Goal: Find contact information: Obtain details needed to contact an individual or organization

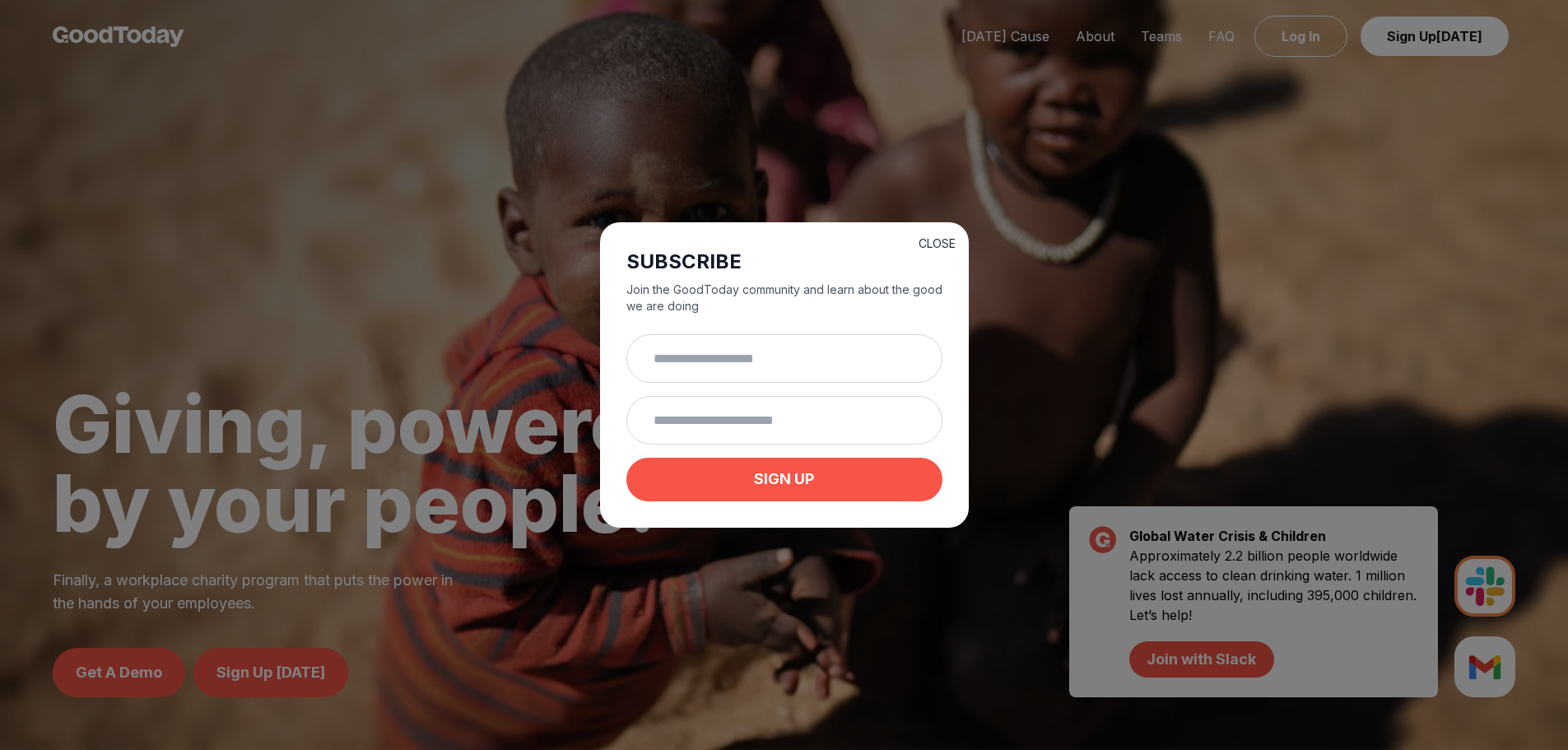
click at [942, 242] on button "CLOSE" at bounding box center [937, 244] width 37 height 17
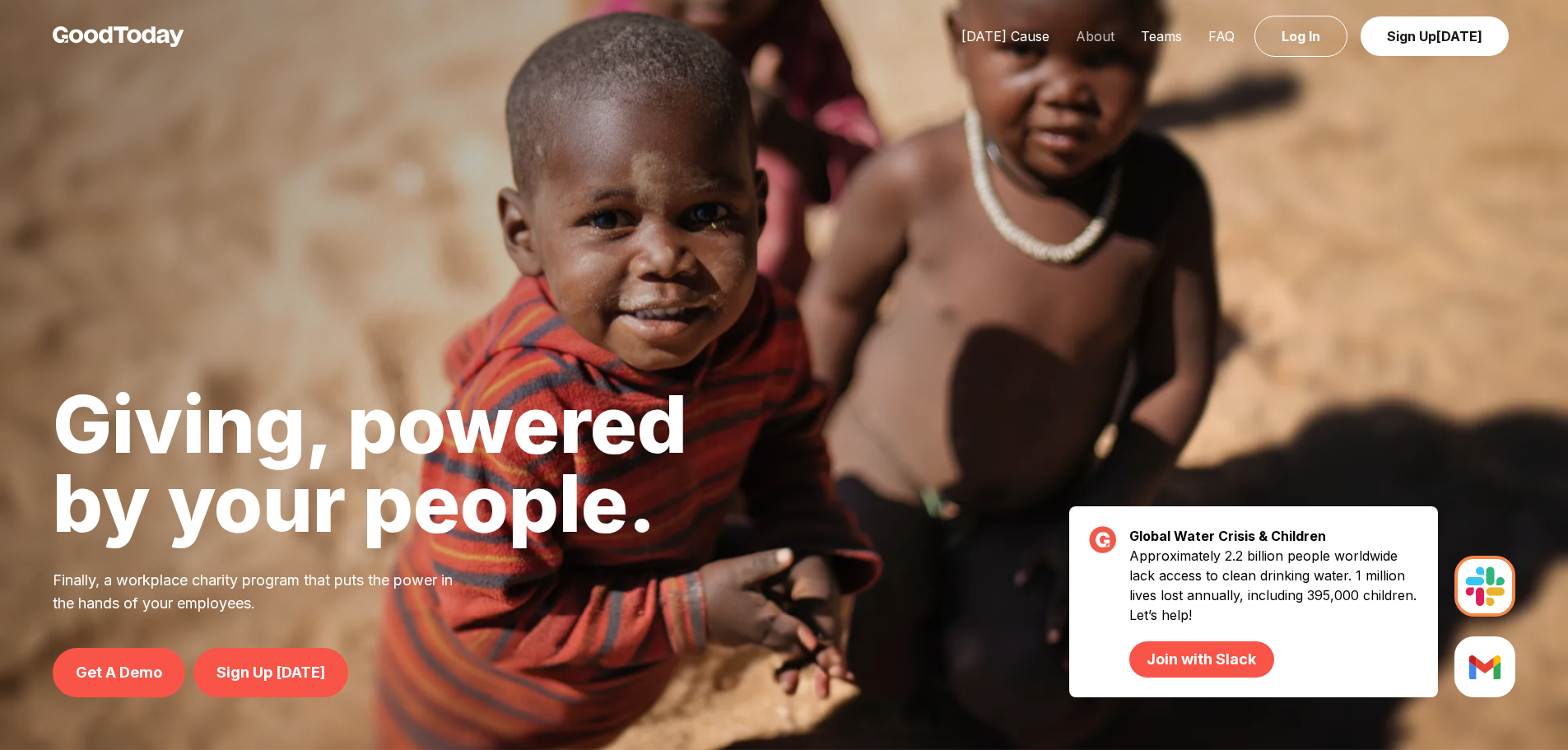
click at [1102, 39] on link "About" at bounding box center [1094, 36] width 65 height 17
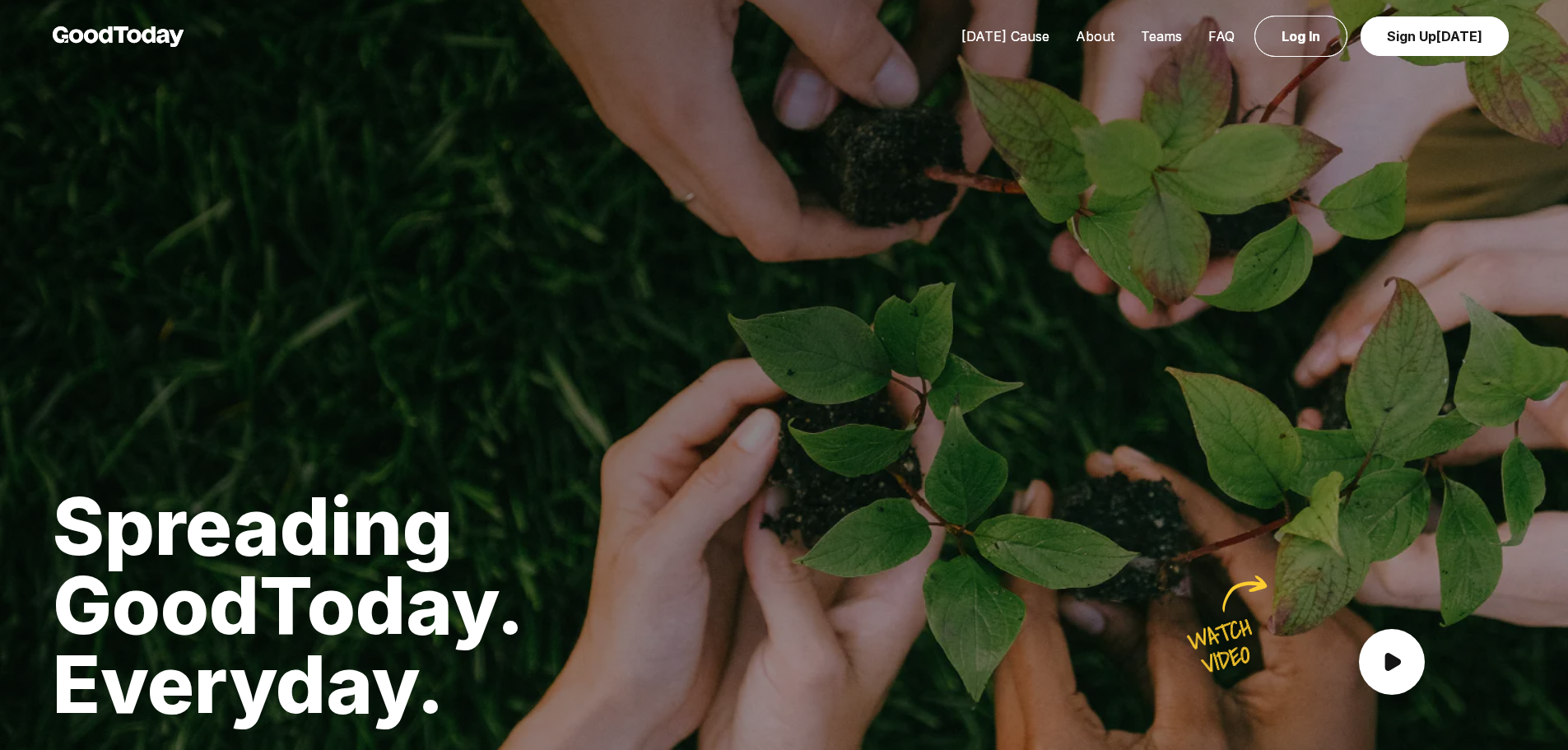
click at [1095, 37] on link "About" at bounding box center [1094, 36] width 65 height 17
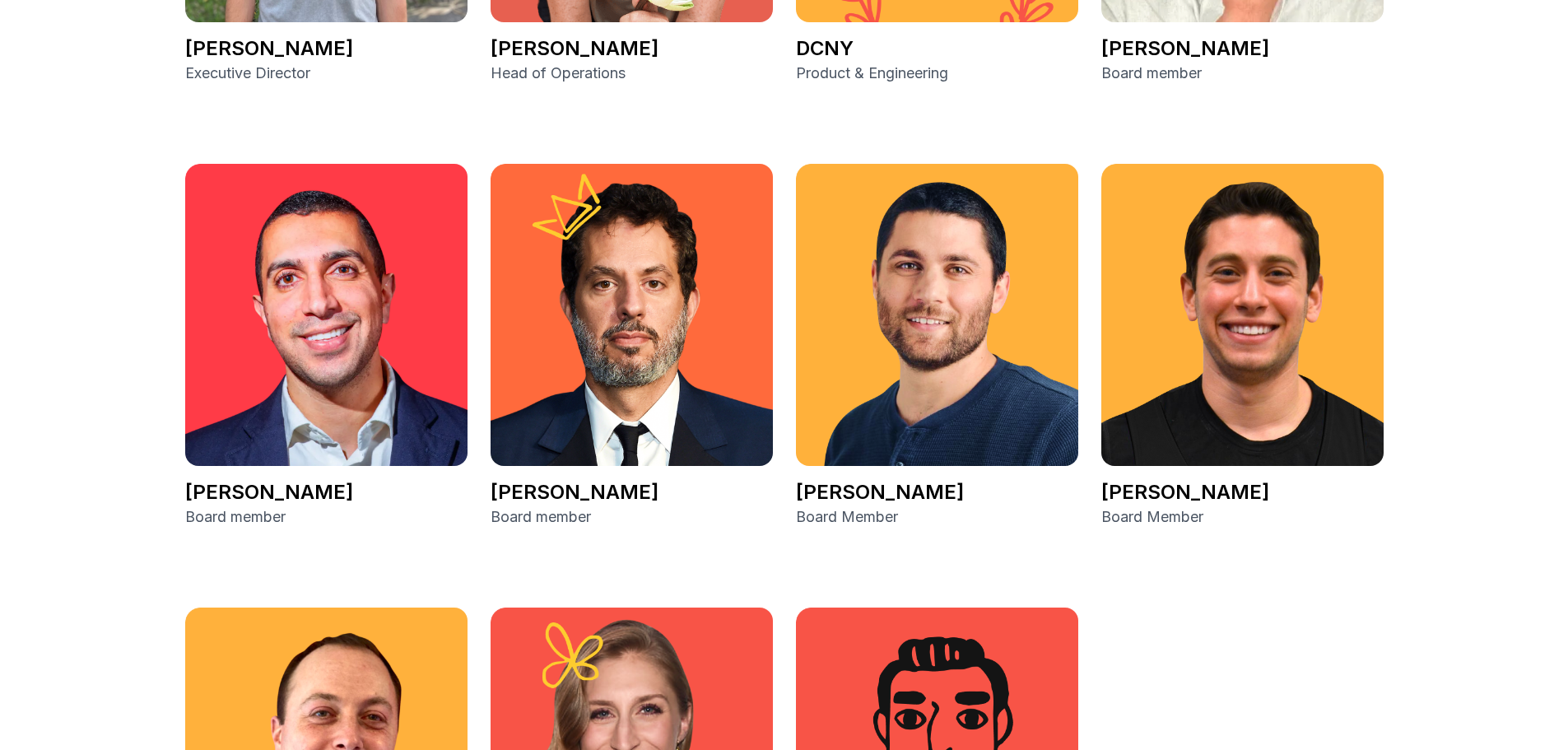
scroll to position [2634, 0]
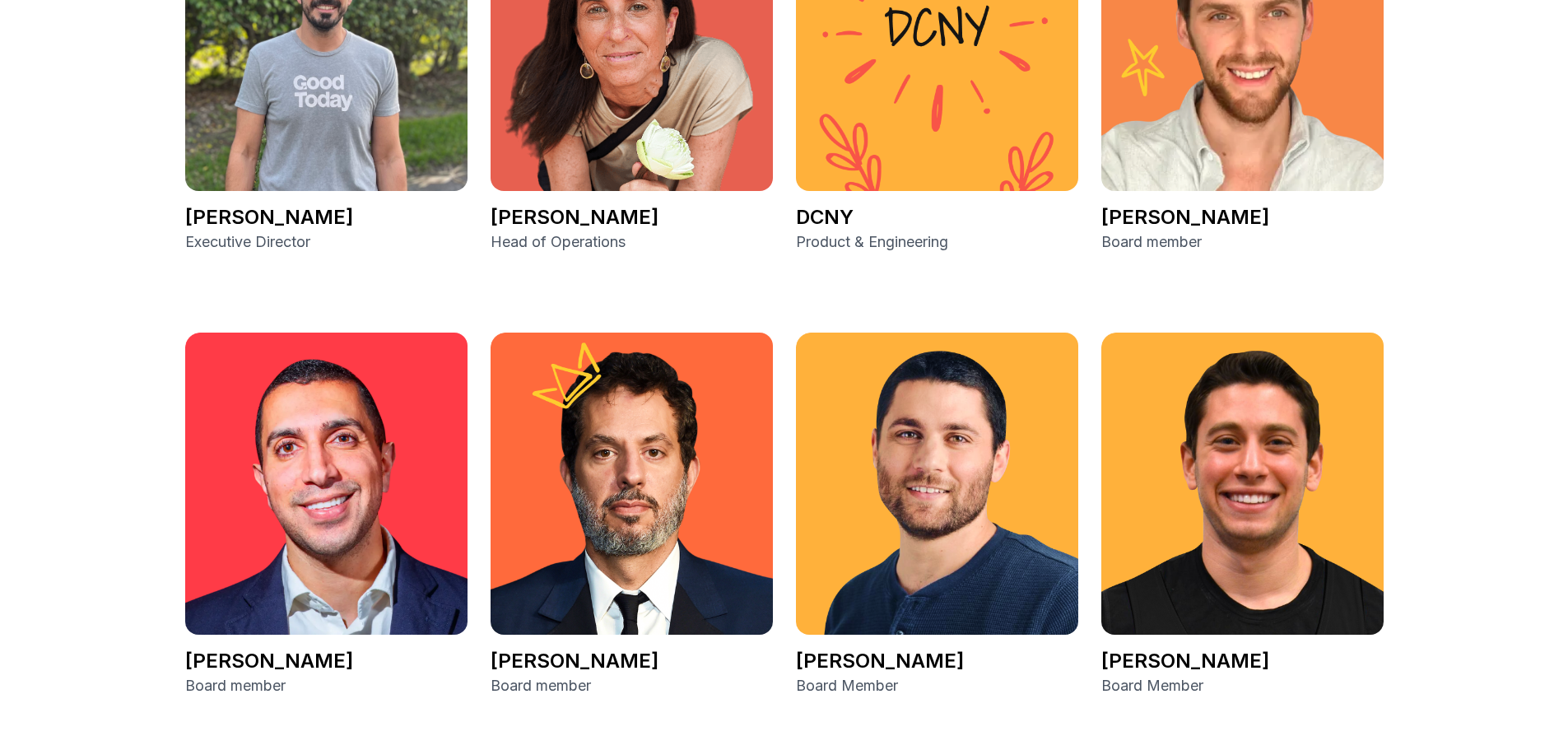
click at [614, 505] on img at bounding box center [631, 483] width 282 height 302
click at [590, 595] on img at bounding box center [631, 483] width 282 height 302
click at [652, 481] on img at bounding box center [631, 483] width 282 height 302
click at [634, 428] on img at bounding box center [631, 483] width 282 height 302
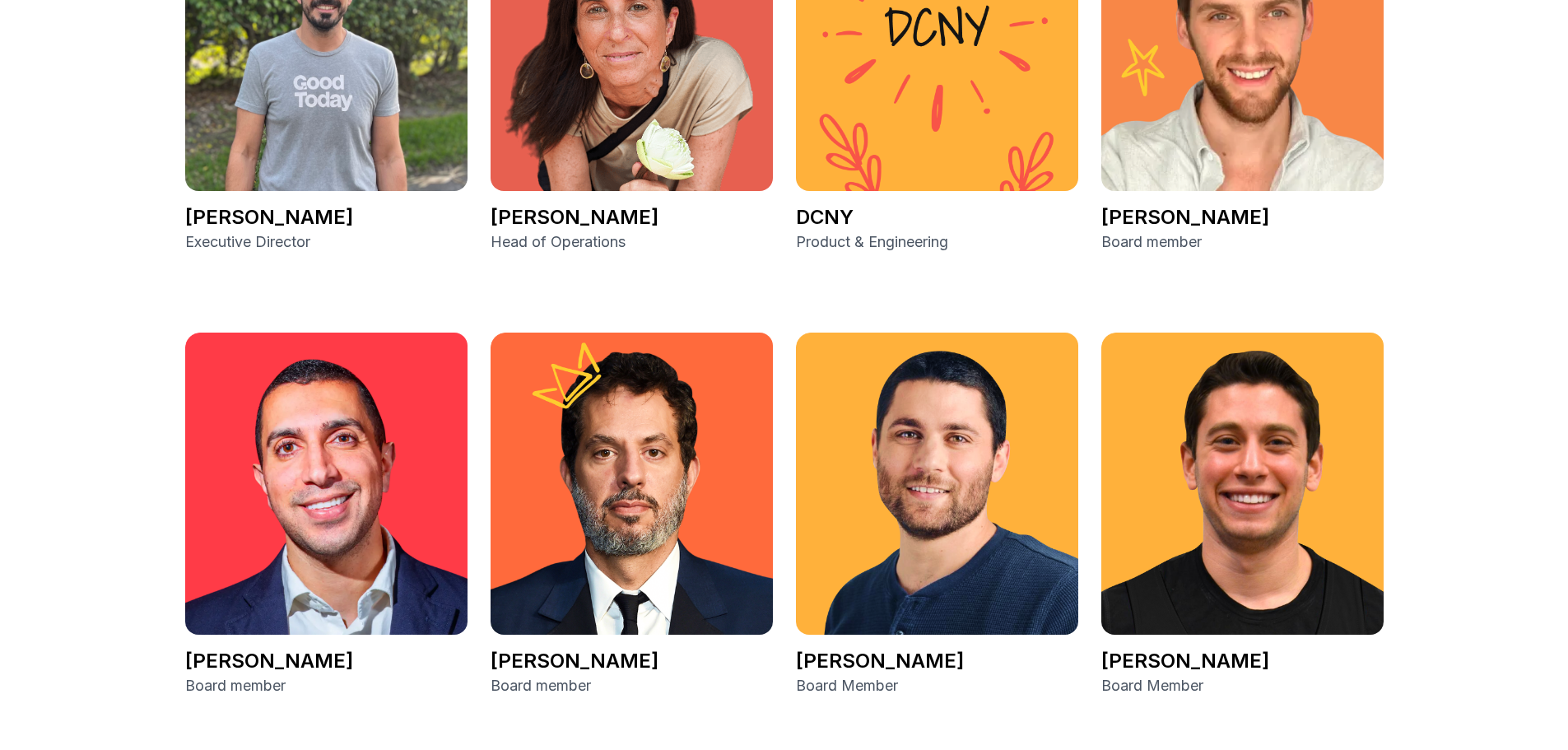
click at [526, 657] on p "[PERSON_NAME]" at bounding box center [631, 660] width 282 height 26
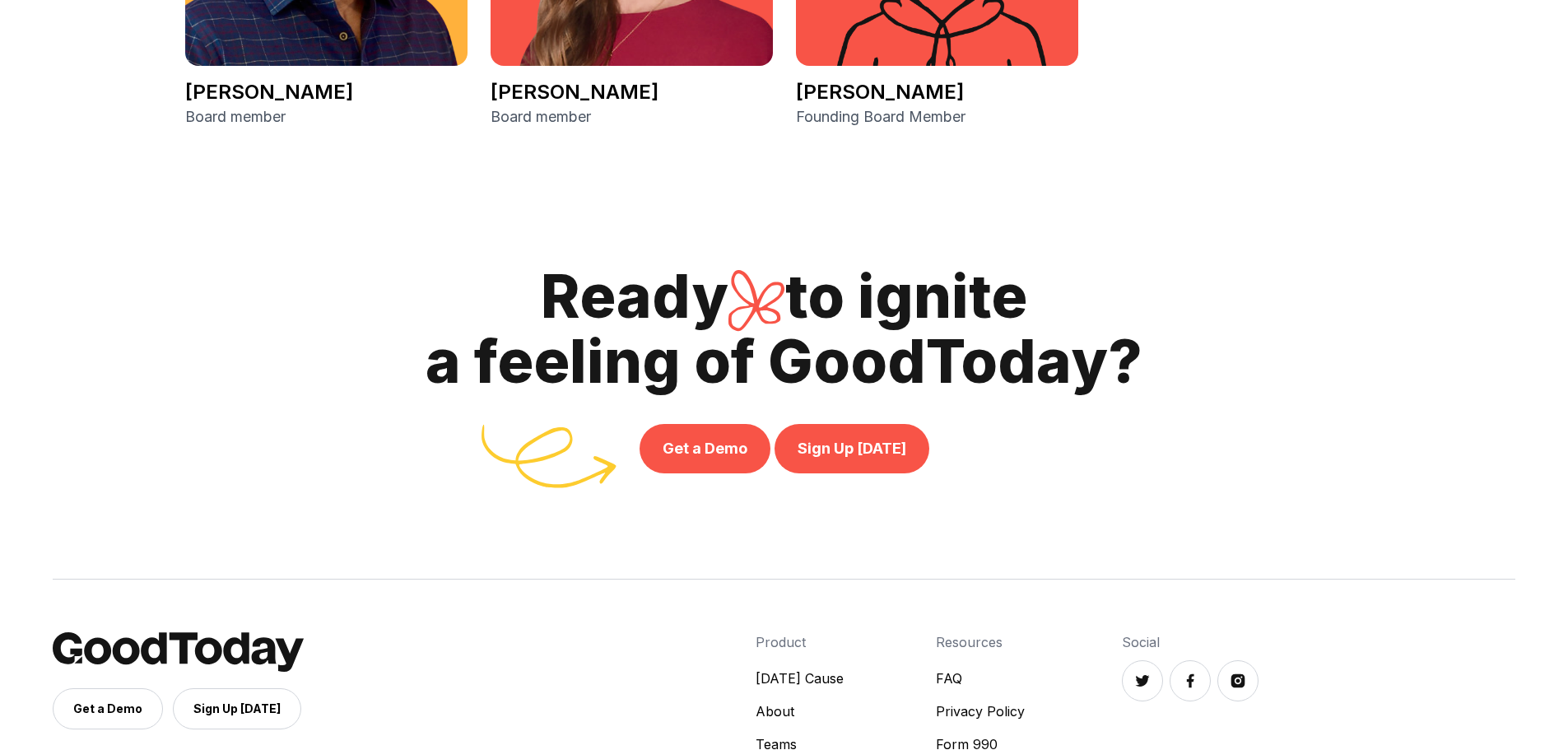
scroll to position [3801, 0]
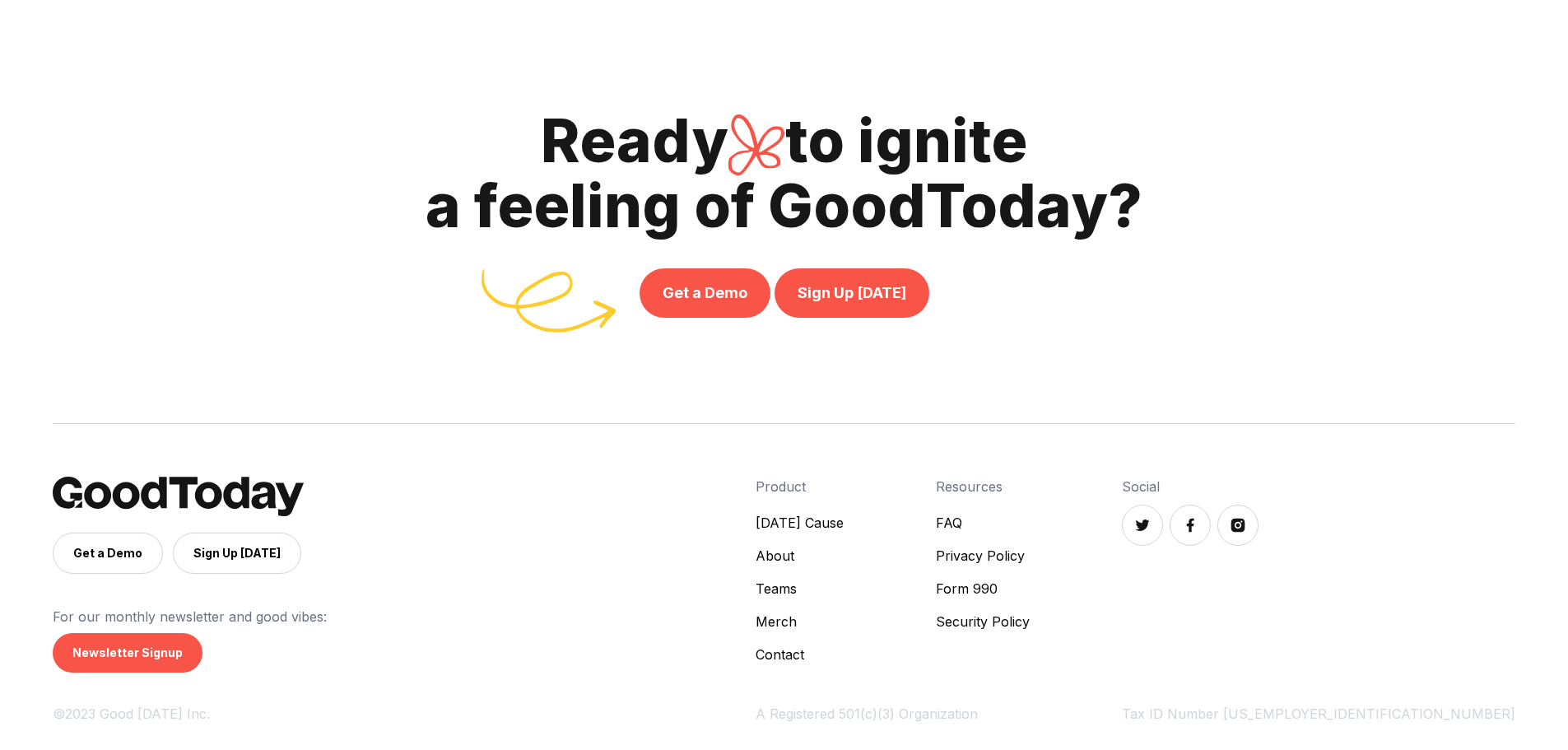
click at [843, 652] on link "Contact" at bounding box center [800, 654] width 88 height 19
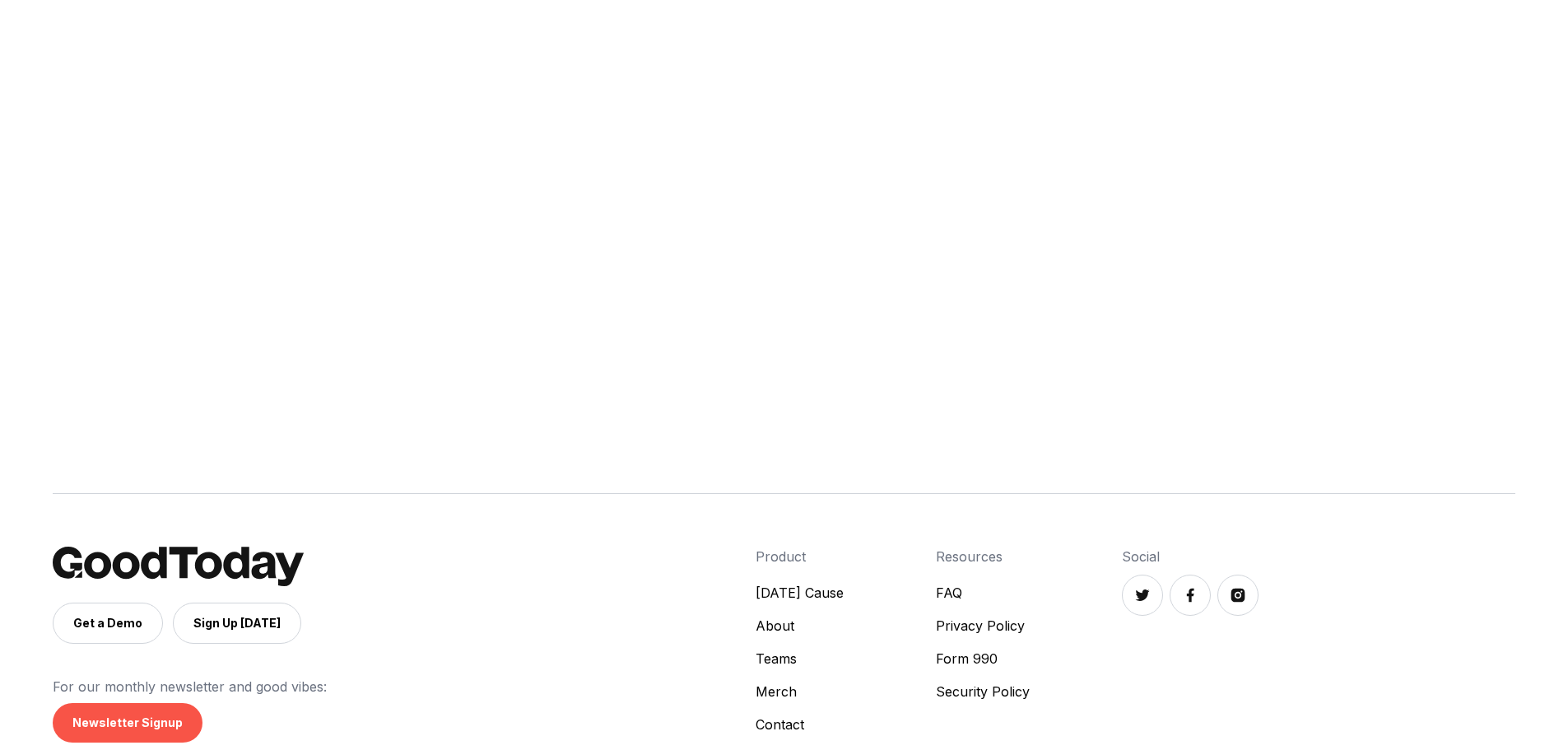
scroll to position [553, 0]
